Goal: Find contact information: Find contact information

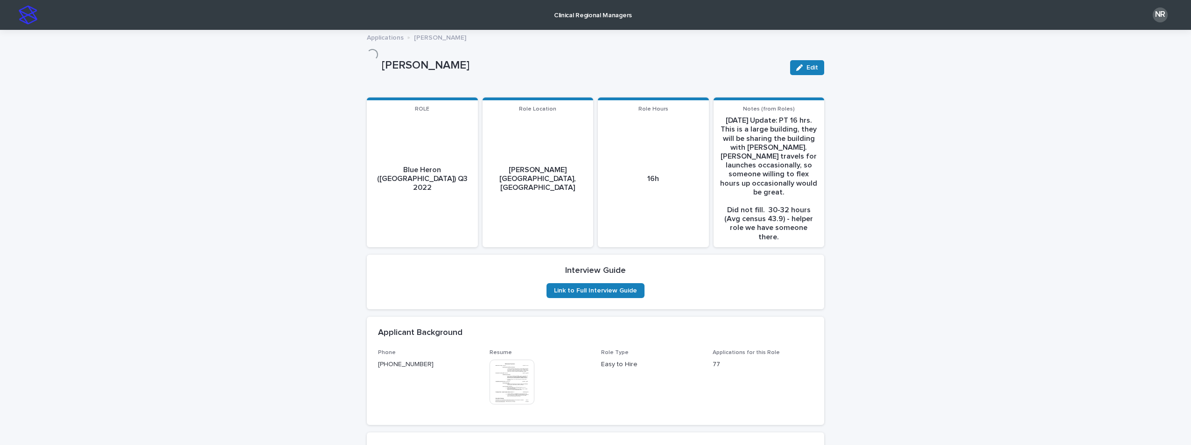
click at [21, 14] on img at bounding box center [28, 15] width 19 height 19
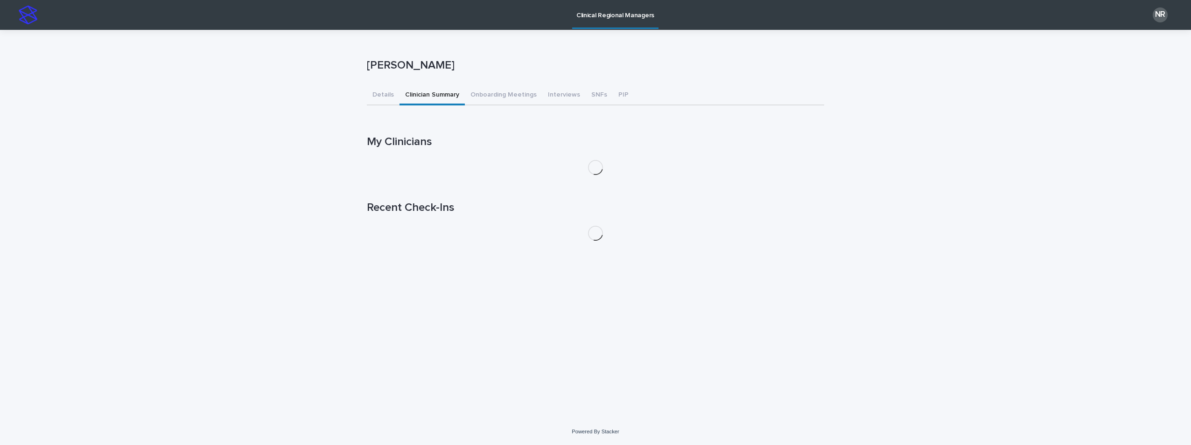
click at [451, 92] on button "Clinician Summary" at bounding box center [431, 96] width 65 height 20
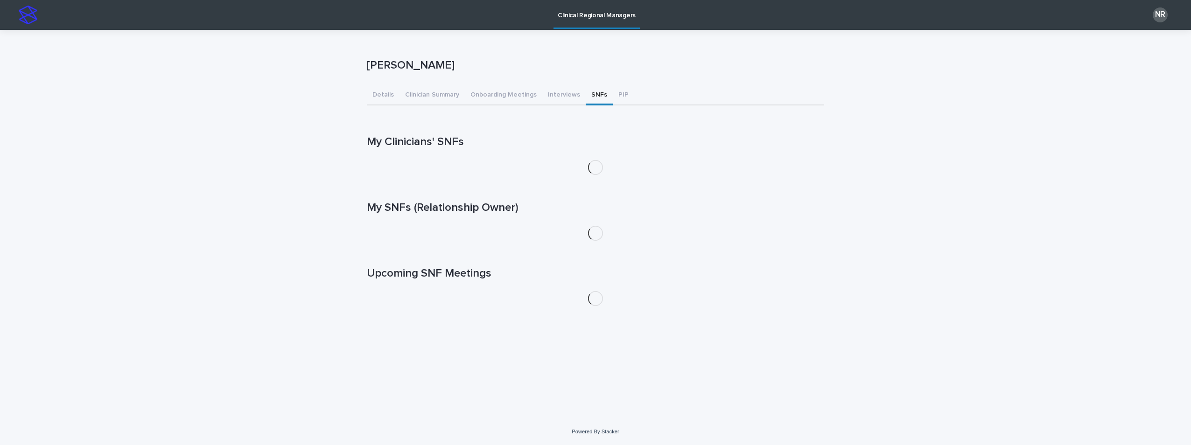
click at [588, 92] on button "SNFs" at bounding box center [599, 96] width 27 height 20
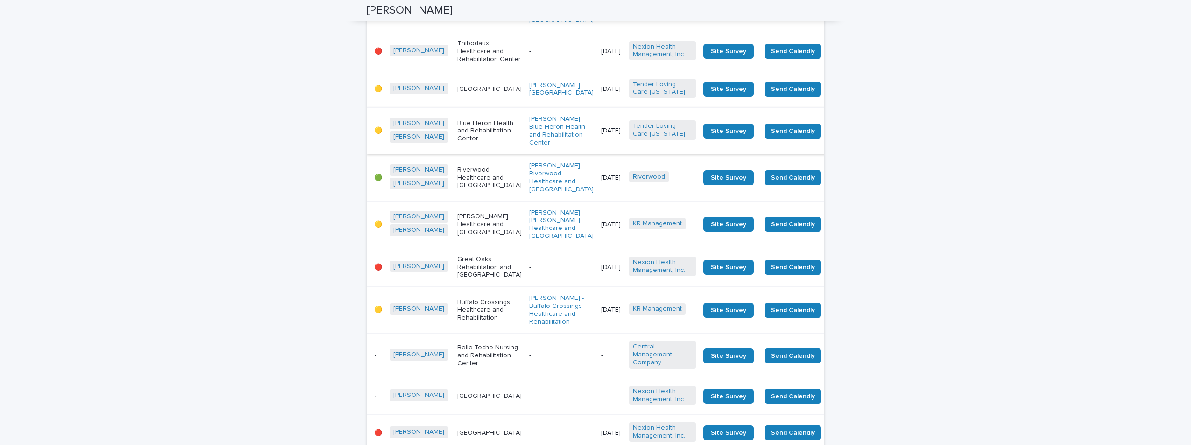
scroll to position [653, 0]
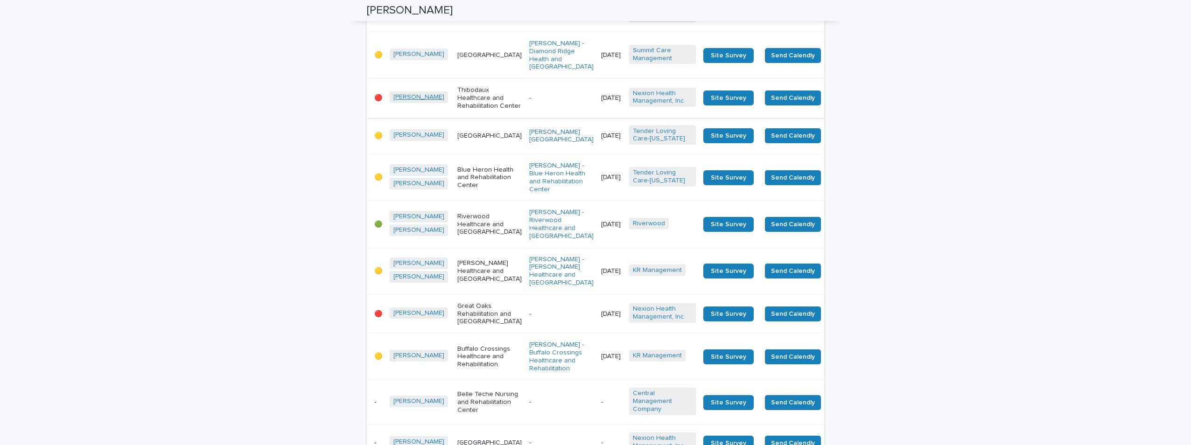
click at [397, 101] on link "[PERSON_NAME]" at bounding box center [418, 97] width 51 height 8
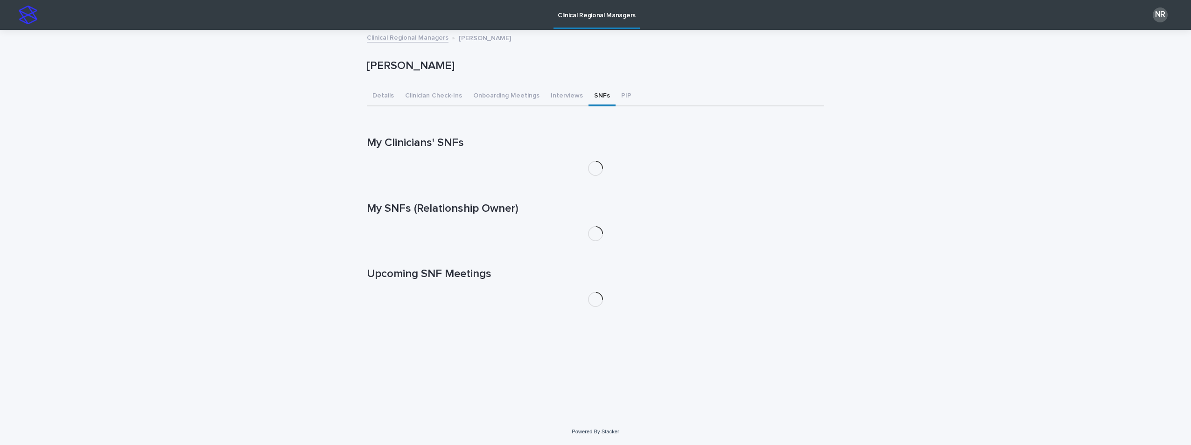
click at [593, 94] on button "SNFs" at bounding box center [601, 97] width 27 height 20
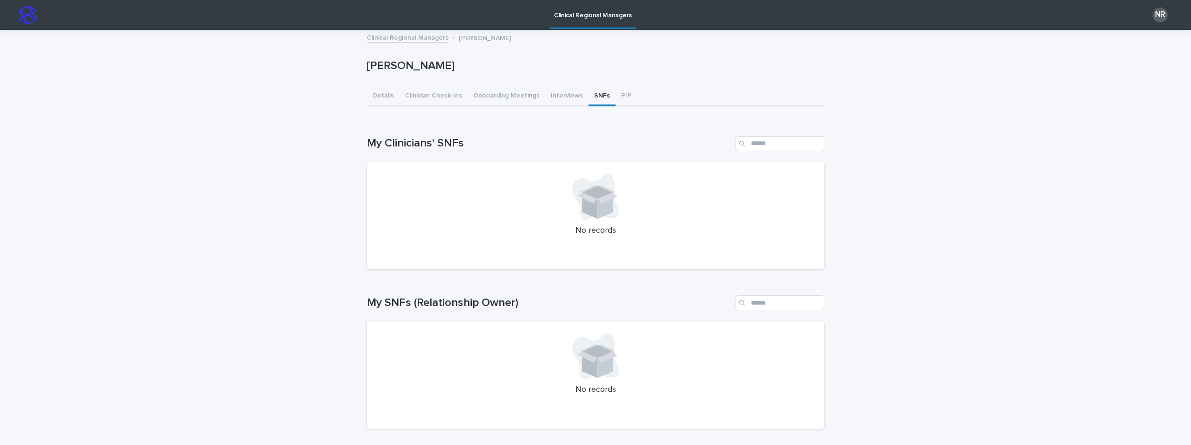
click at [590, 97] on button "SNFs" at bounding box center [601, 97] width 27 height 20
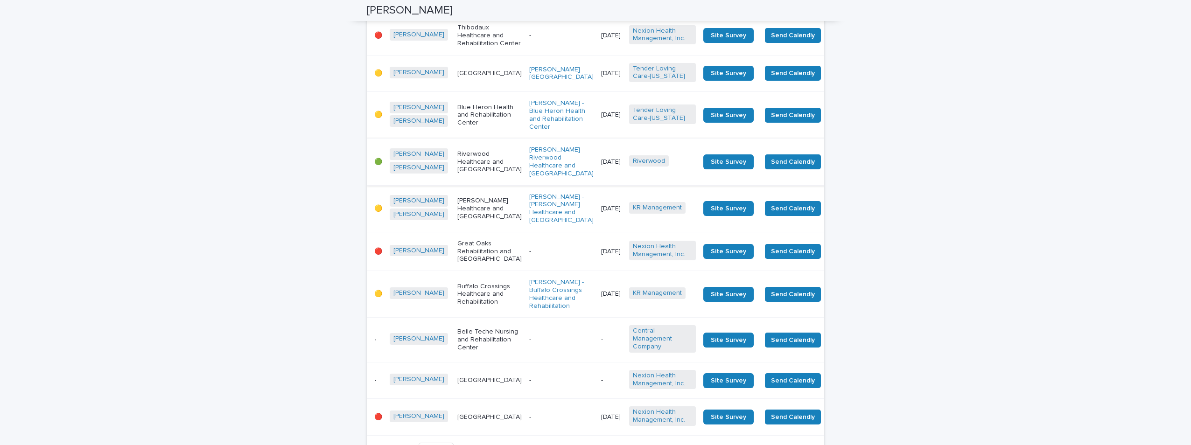
scroll to position [700, 0]
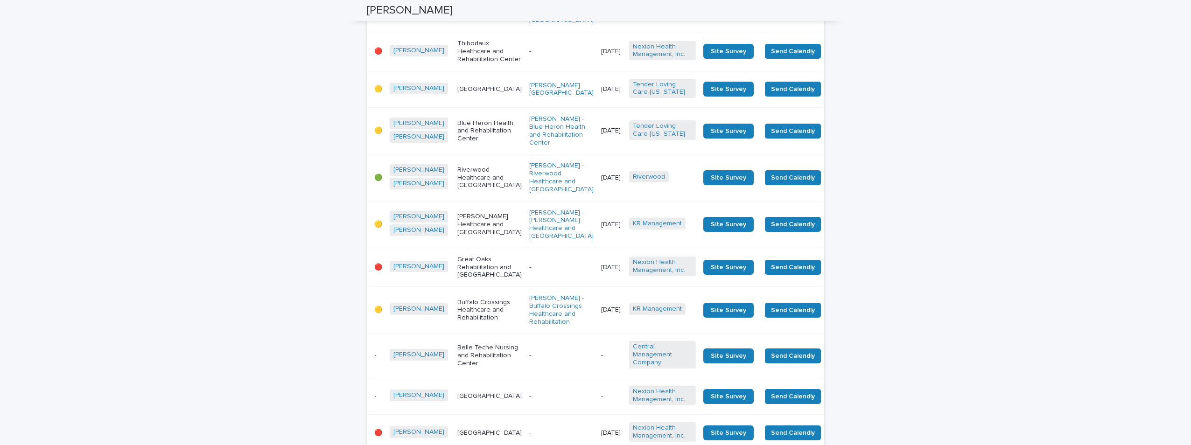
click at [457, 63] on p "Thibodaux Healthcare and Rehabilitation Center" at bounding box center [489, 51] width 64 height 23
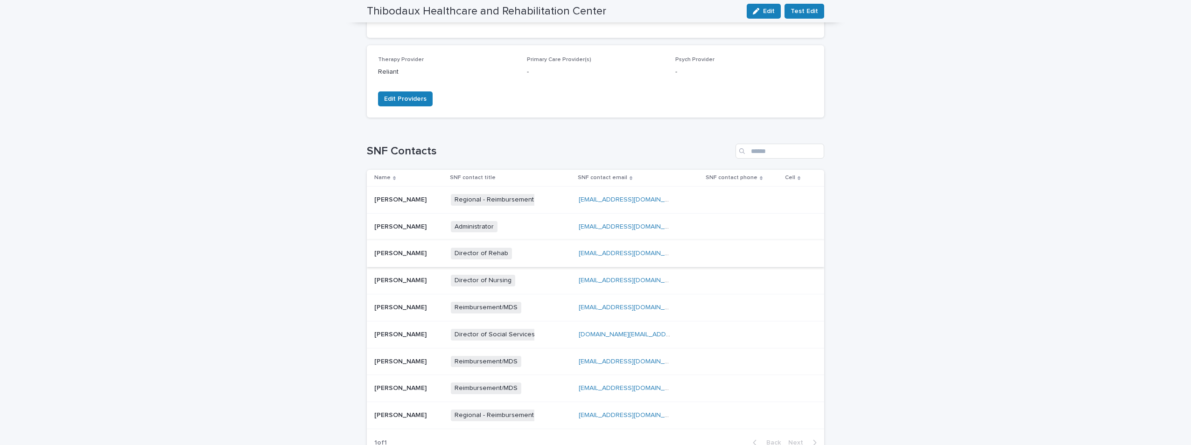
scroll to position [233, 0]
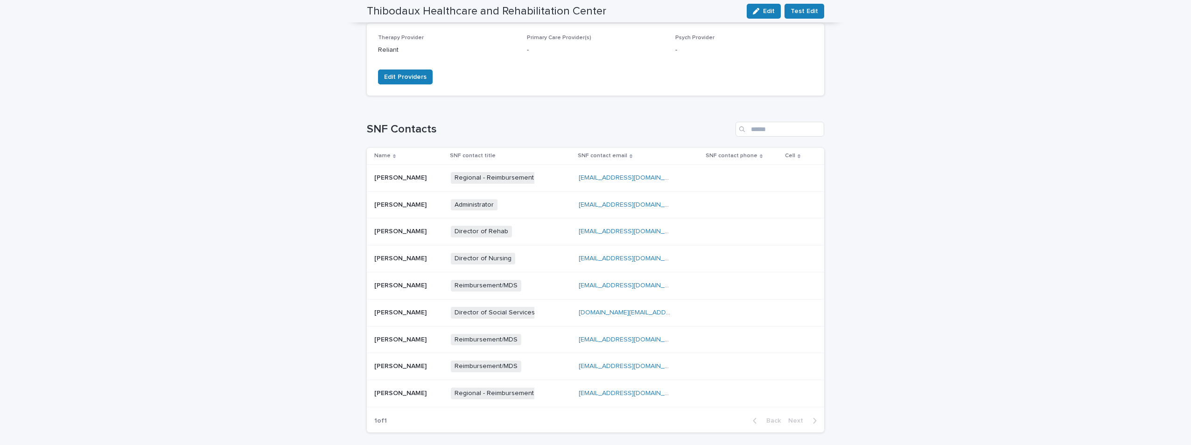
click at [544, 199] on div "Administrator + 0" at bounding box center [511, 204] width 120 height 19
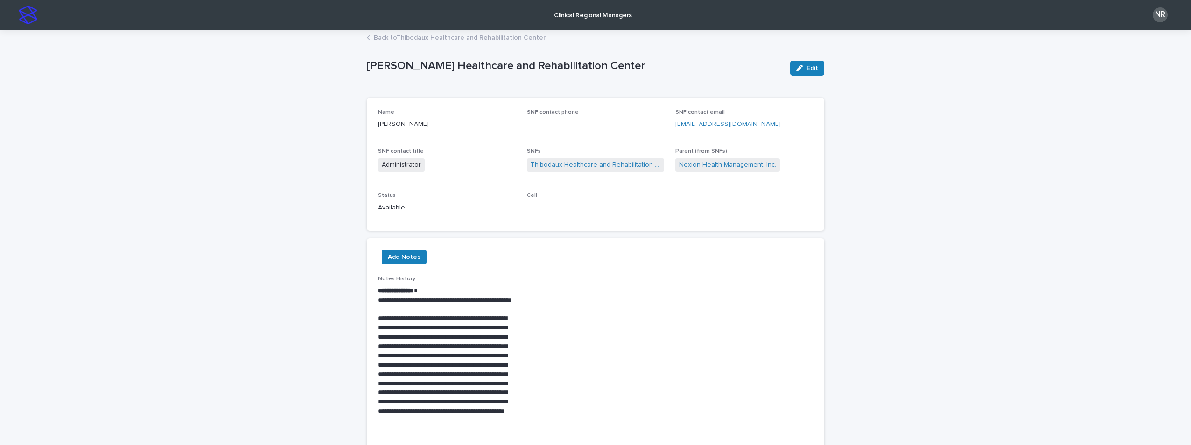
click at [591, 111] on p "SNF contact phone" at bounding box center [596, 112] width 138 height 7
click at [534, 196] on p "Cell" at bounding box center [596, 195] width 138 height 7
